Goal: Information Seeking & Learning: Understand process/instructions

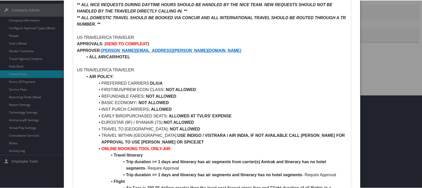
scroll to position [102, 0]
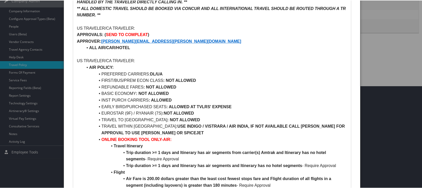
drag, startPoint x: 175, startPoint y: 92, endPoint x: 86, endPoint y: 91, distance: 89.2
click at [97, 93] on li "BASIC ECONOMY : NOT ALLOWED" at bounding box center [215, 93] width 264 height 7
click at [329, 118] on li "TRAVEL TO MEXICO : NOT ALLOWED" at bounding box center [215, 119] width 264 height 7
click at [373, 98] on div at bounding box center [212, 94] width 424 height 188
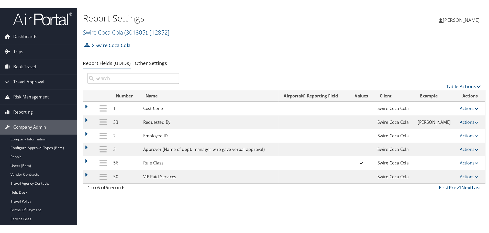
scroll to position [26, 0]
